Goal: Information Seeking & Learning: Learn about a topic

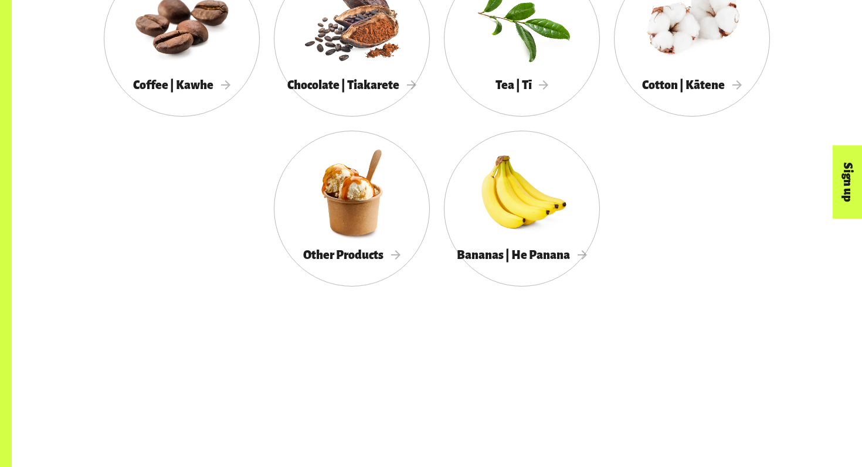
scroll to position [763, 0]
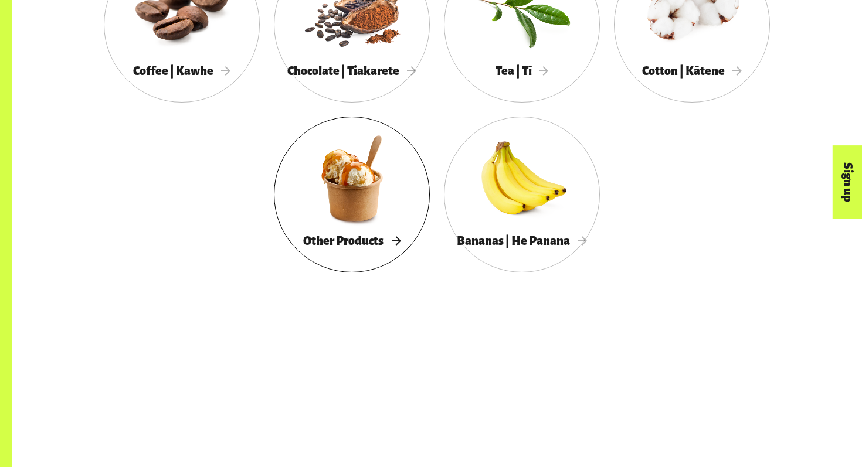
click at [346, 211] on div at bounding box center [352, 178] width 156 height 101
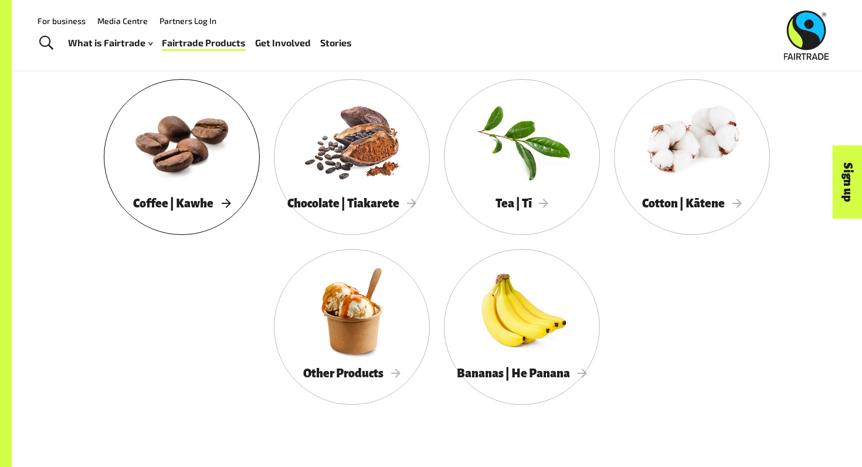
scroll to position [619, 0]
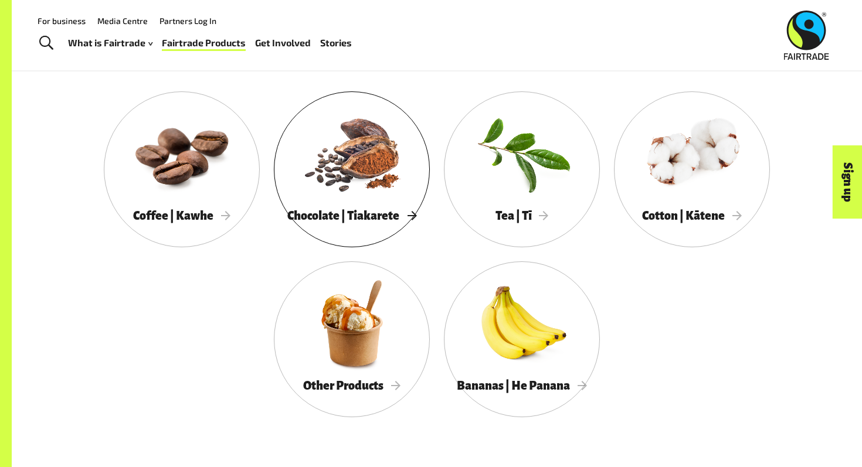
click at [395, 163] on div at bounding box center [352, 153] width 156 height 101
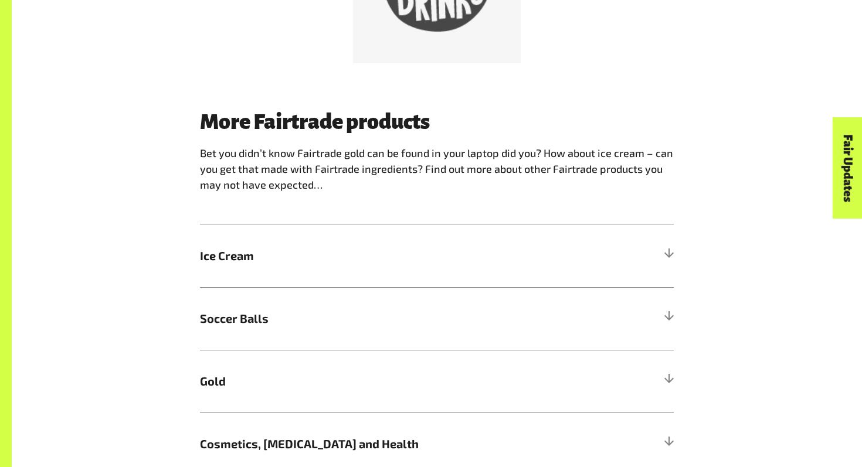
scroll to position [974, 0]
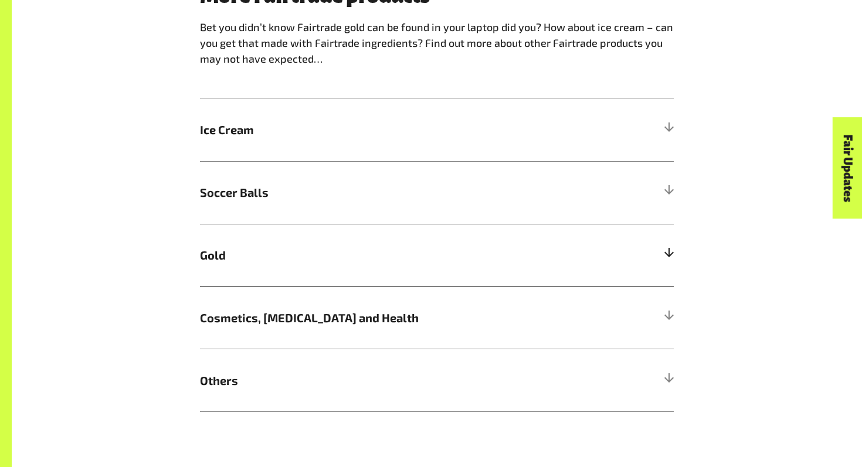
click at [349, 208] on h5 "Soccer Balls" at bounding box center [437, 192] width 474 height 63
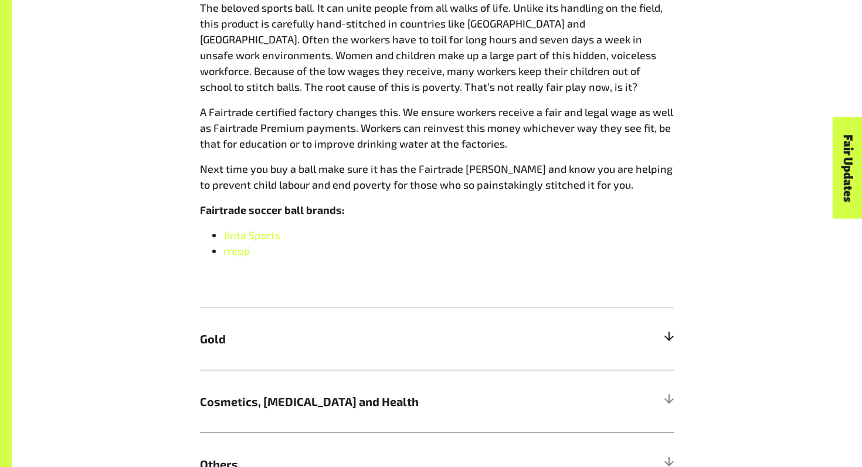
click at [548, 337] on span "Gold" at bounding box center [377, 339] width 355 height 18
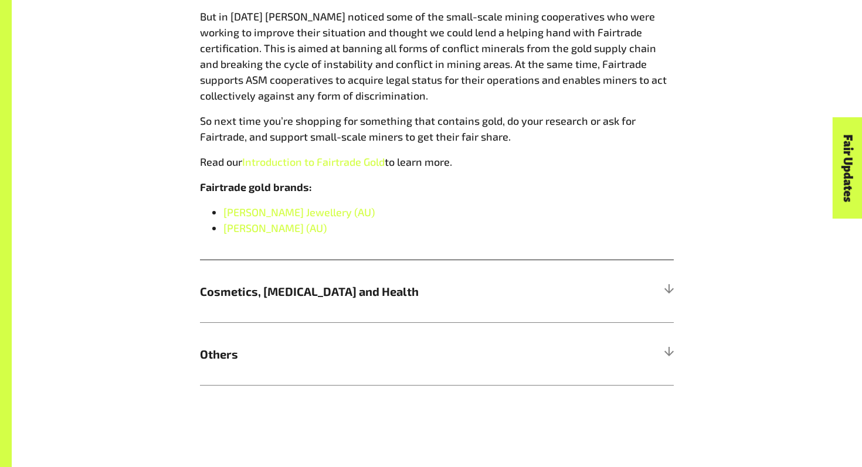
scroll to position [1400, 0]
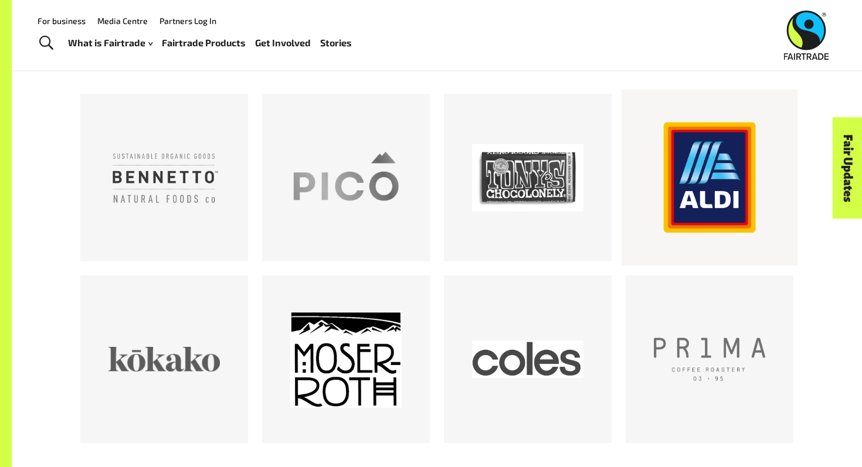
scroll to position [647, 0]
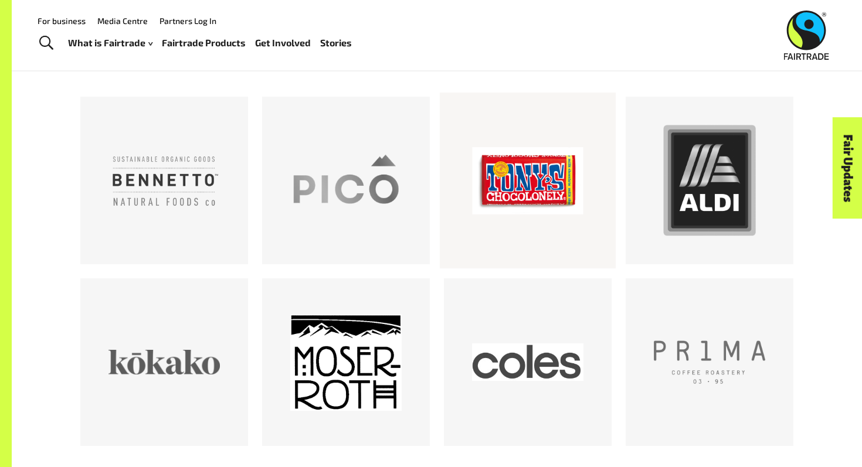
click at [573, 201] on div at bounding box center [527, 180] width 111 height 111
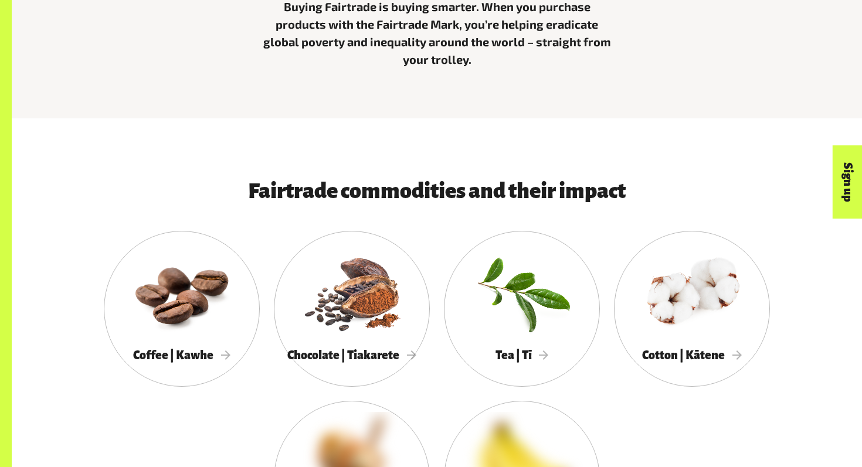
scroll to position [501, 0]
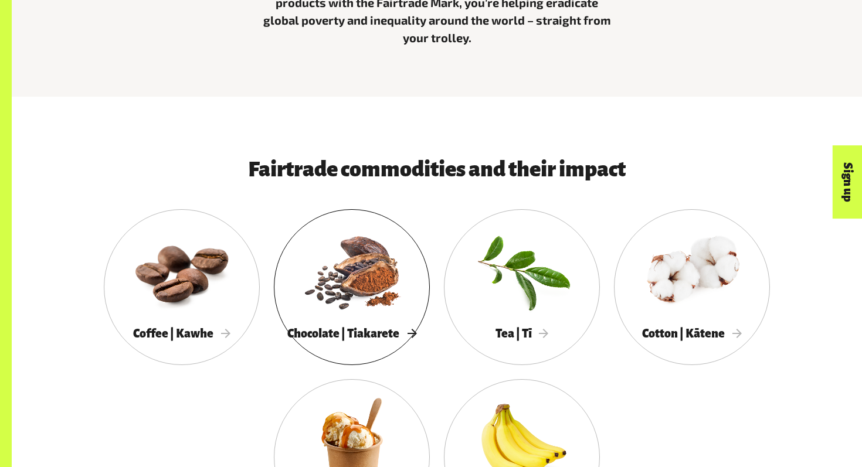
click at [341, 281] on div at bounding box center [352, 270] width 156 height 101
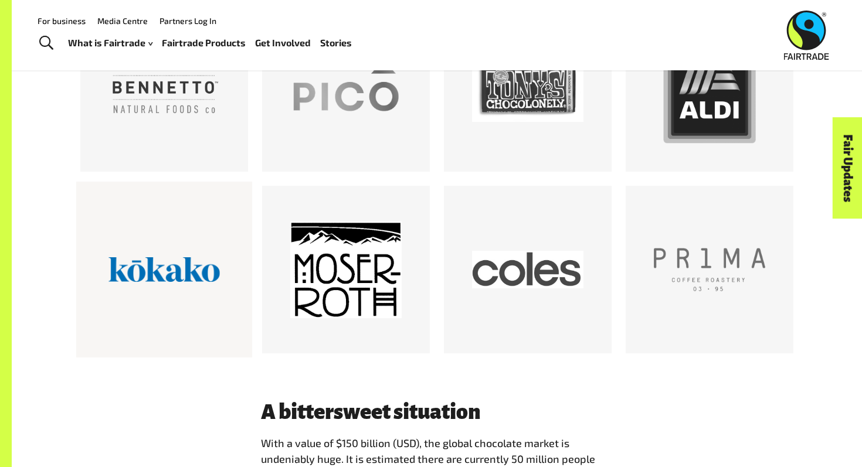
scroll to position [719, 0]
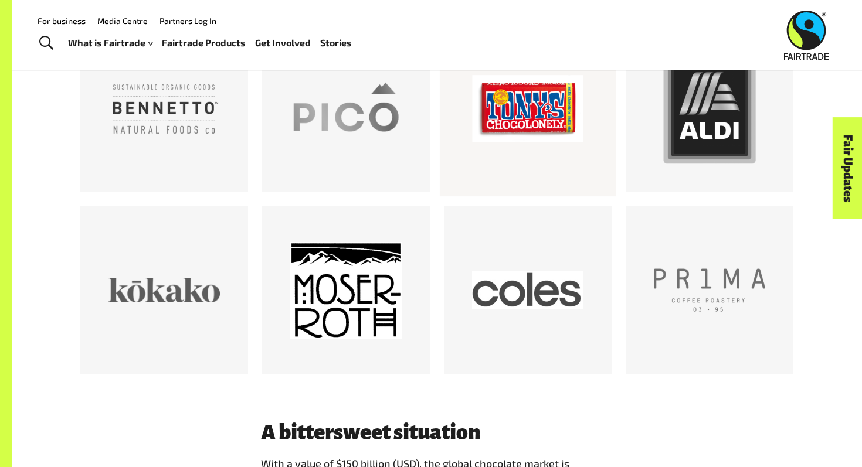
click at [478, 122] on div at bounding box center [527, 108] width 111 height 111
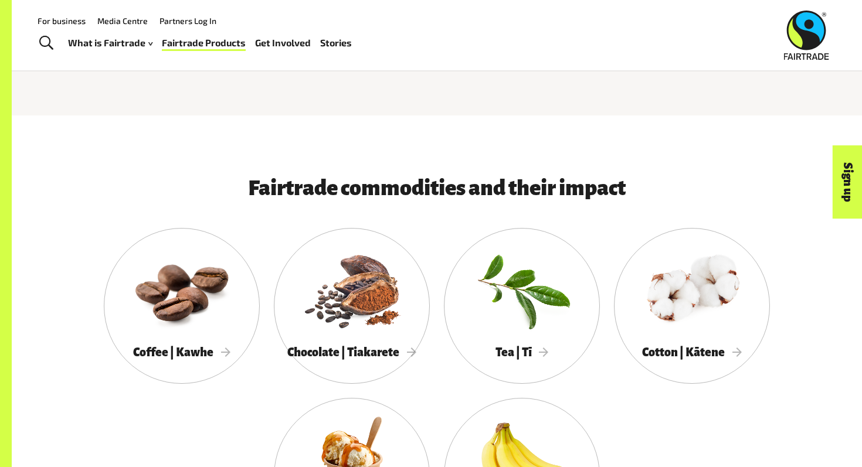
scroll to position [627, 0]
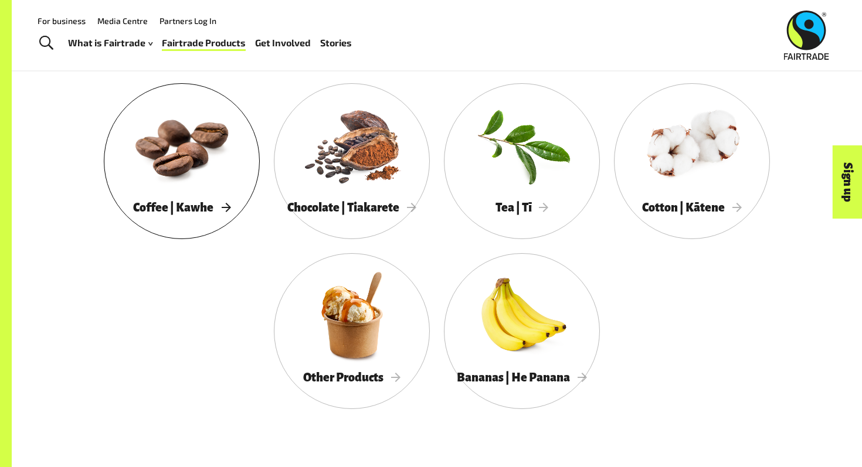
click at [184, 167] on div at bounding box center [182, 144] width 156 height 101
click at [360, 175] on div at bounding box center [352, 144] width 156 height 101
click at [459, 158] on div at bounding box center [522, 144] width 156 height 101
click at [610, 157] on div "Cotton | Kātene" at bounding box center [692, 161] width 170 height 156
click at [678, 163] on div at bounding box center [692, 144] width 156 height 101
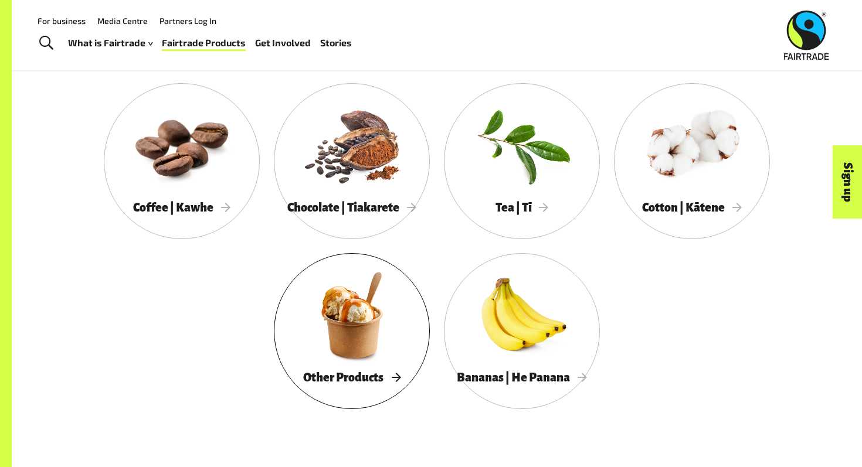
click at [327, 303] on div at bounding box center [352, 314] width 156 height 101
click at [507, 276] on div at bounding box center [522, 314] width 156 height 101
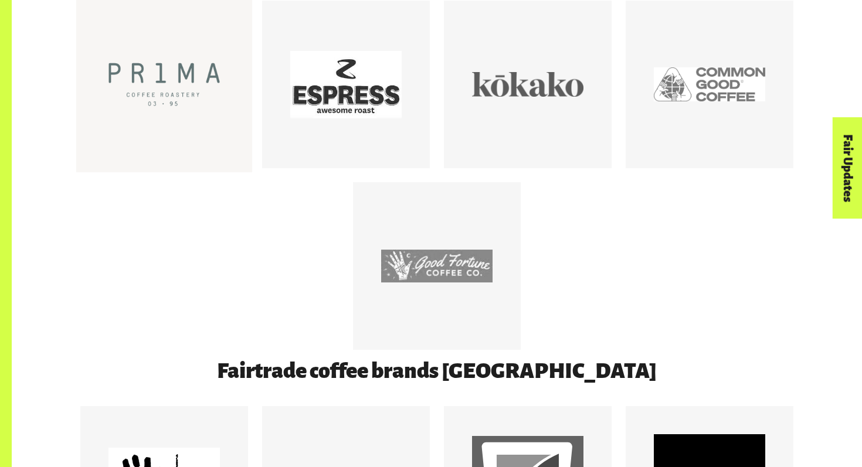
scroll to position [717, 0]
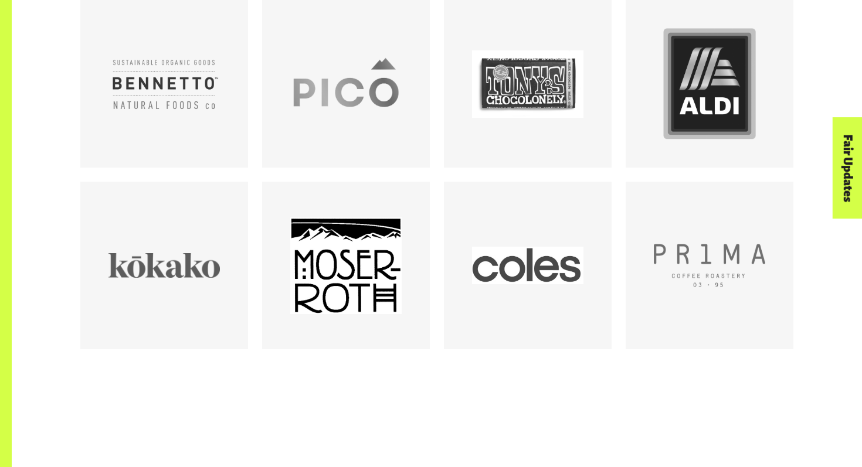
scroll to position [748, 0]
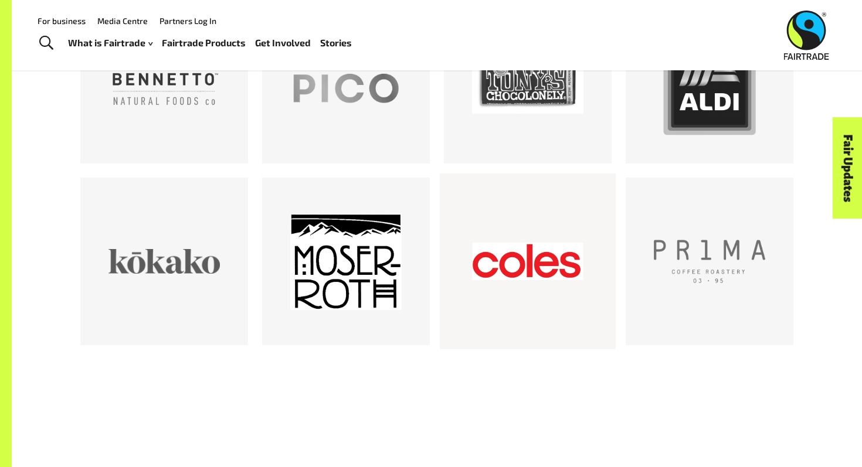
click at [517, 229] on div at bounding box center [527, 261] width 111 height 111
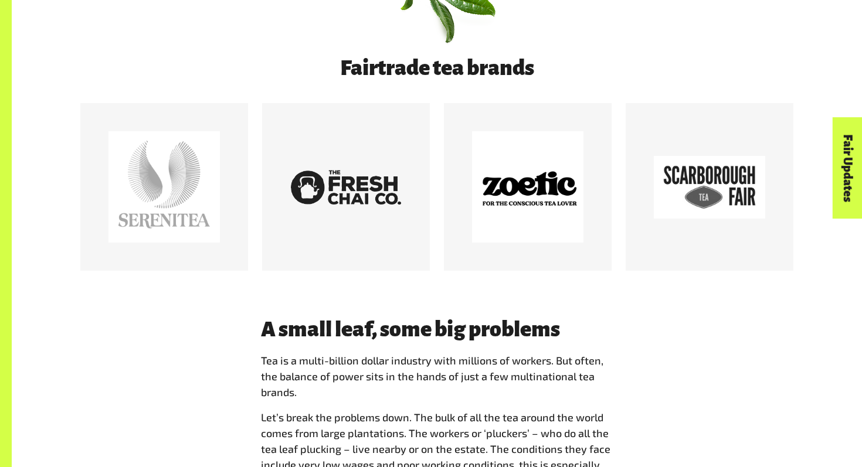
scroll to position [630, 0]
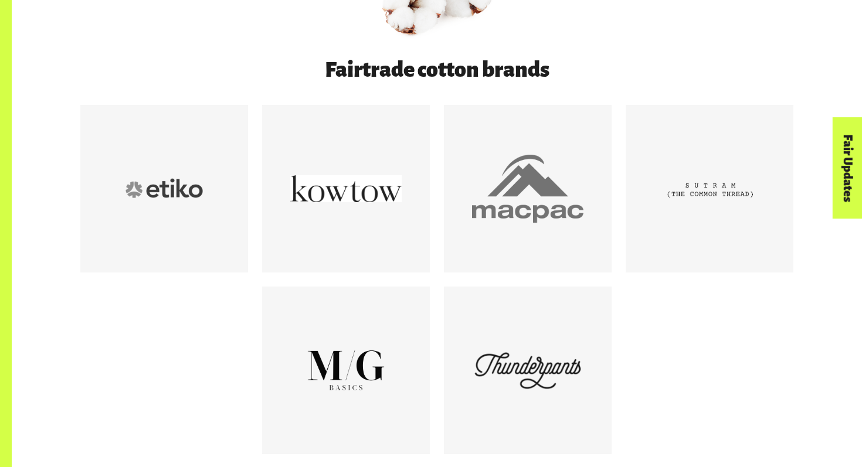
scroll to position [647, 0]
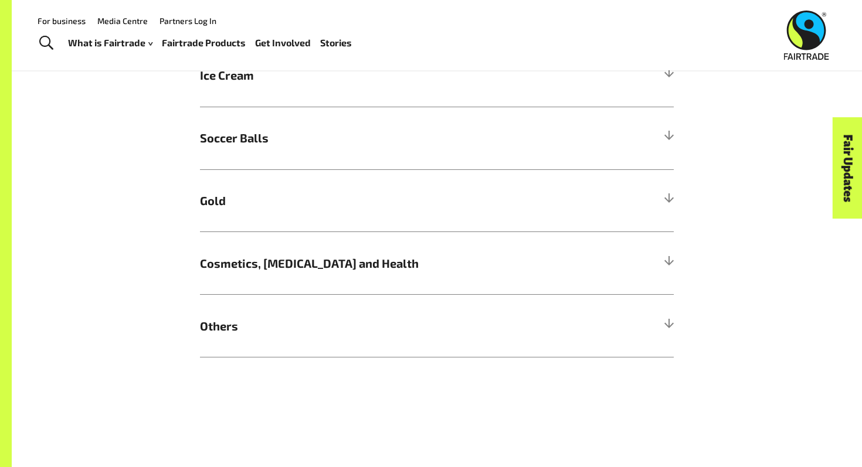
scroll to position [1038, 0]
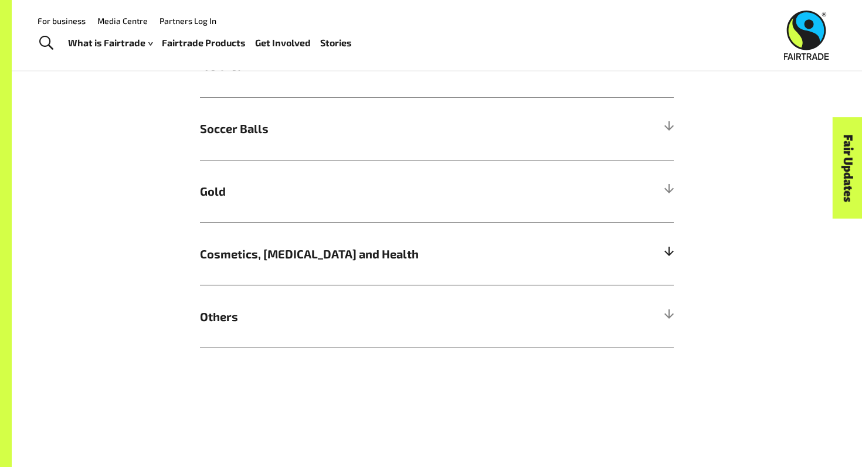
click at [248, 240] on h5 "Cosmetics, Skin Care and Health" at bounding box center [437, 253] width 474 height 63
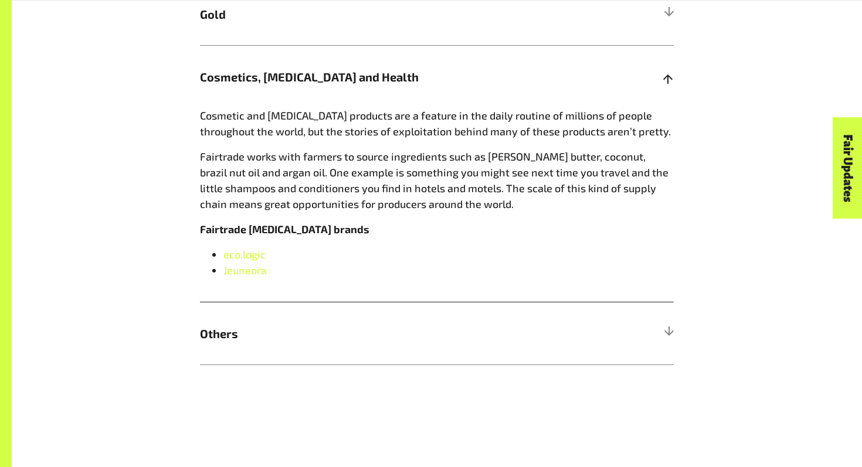
scroll to position [1222, 0]
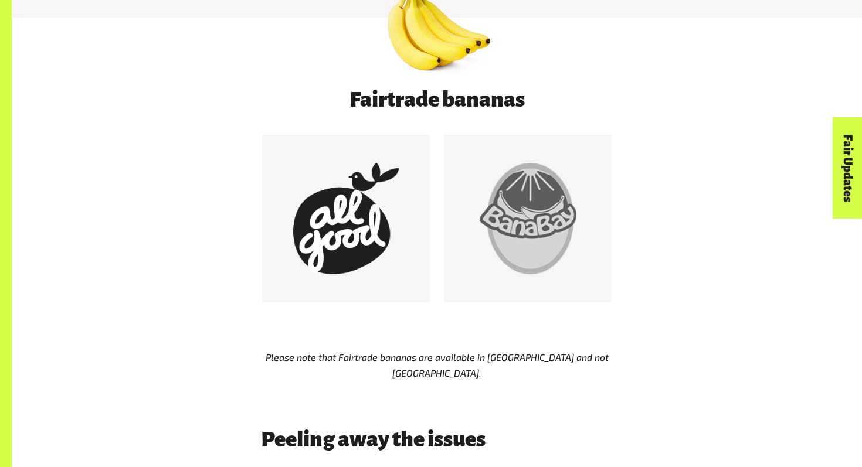
scroll to position [637, 0]
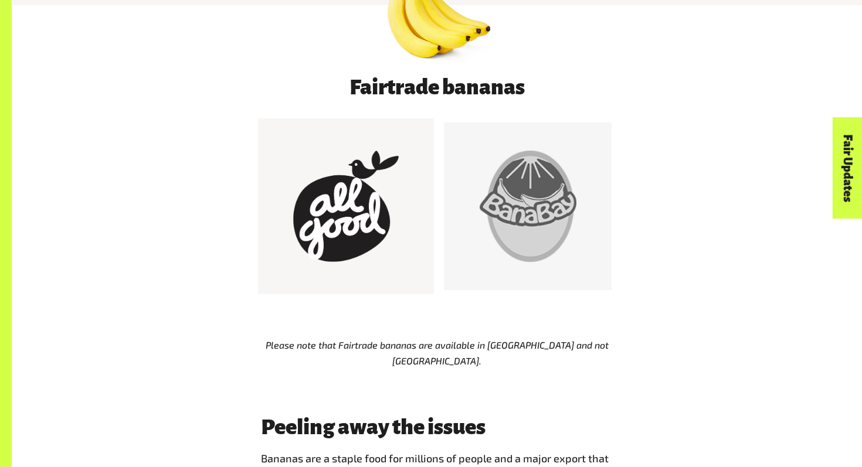
click at [326, 212] on div at bounding box center [345, 206] width 111 height 111
